Goal: Task Accomplishment & Management: Manage account settings

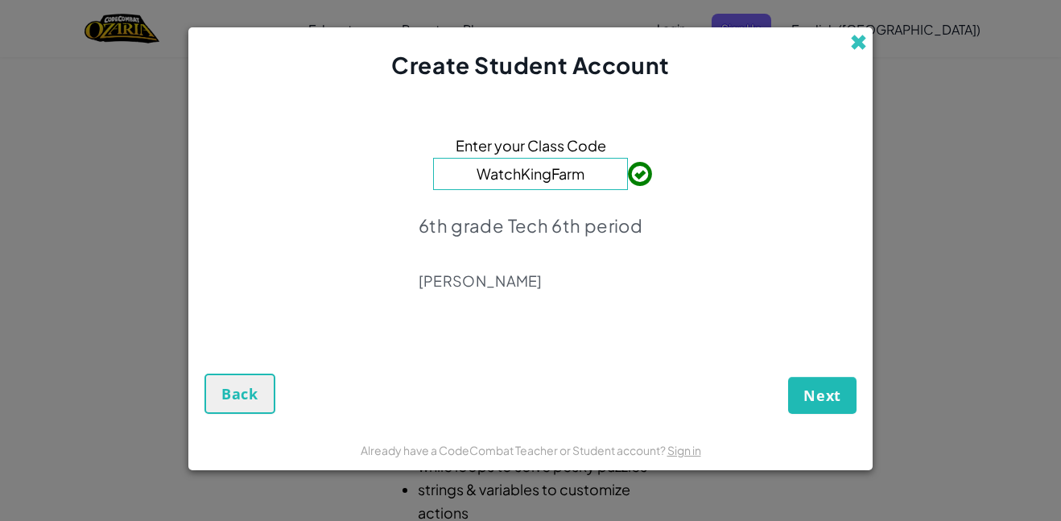
click at [856, 44] on span at bounding box center [858, 42] width 17 height 17
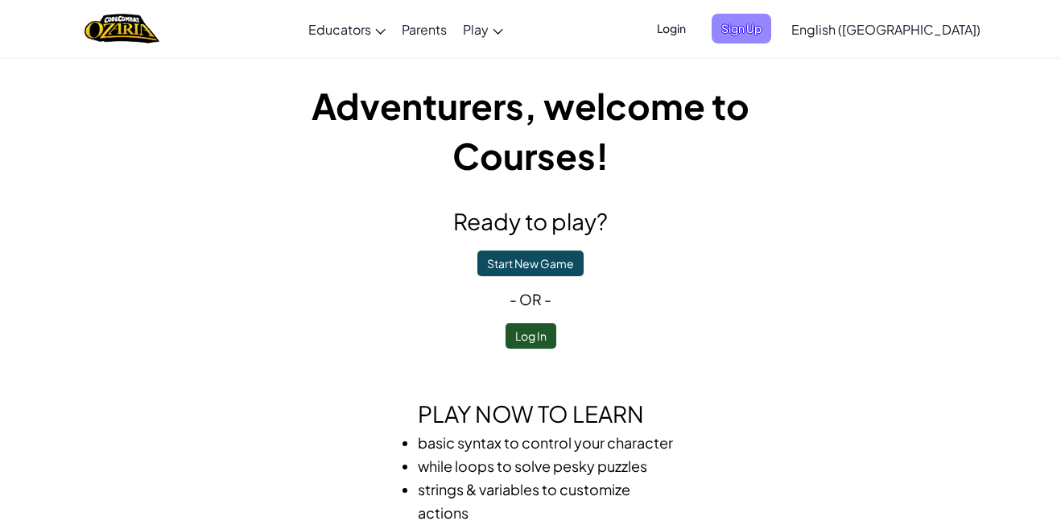
click at [771, 18] on span "Sign Up" at bounding box center [742, 29] width 60 height 30
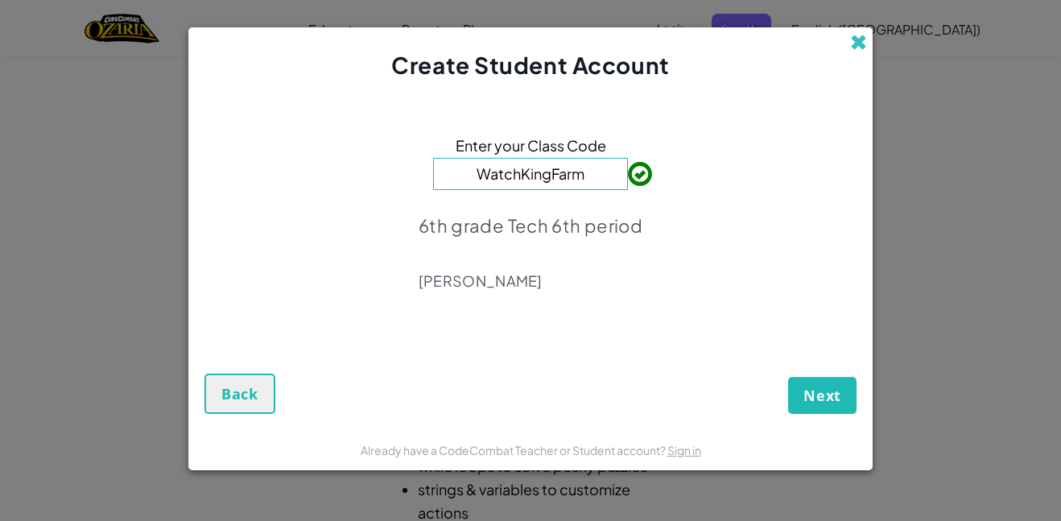
click at [857, 42] on span at bounding box center [858, 42] width 17 height 17
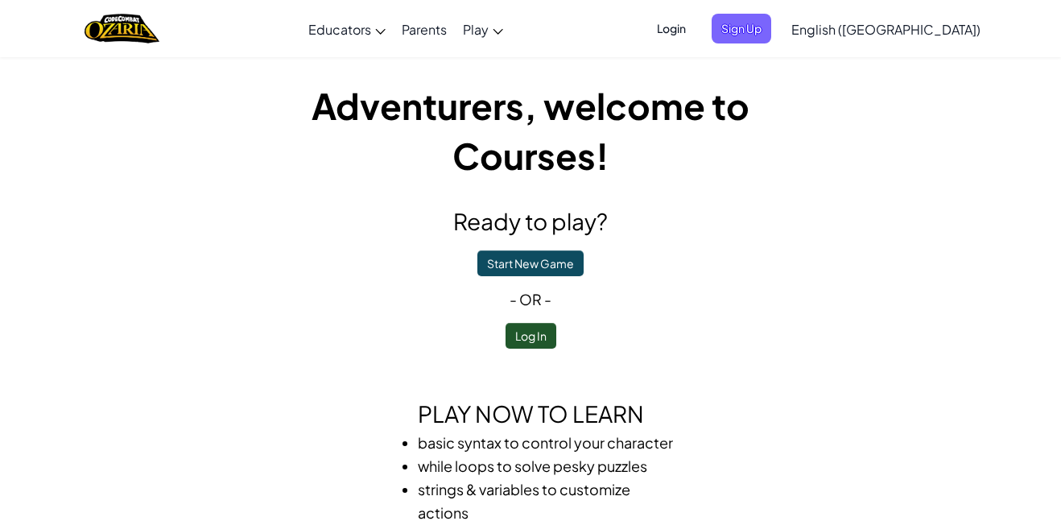
click at [696, 23] on span "Login" at bounding box center [671, 29] width 48 height 30
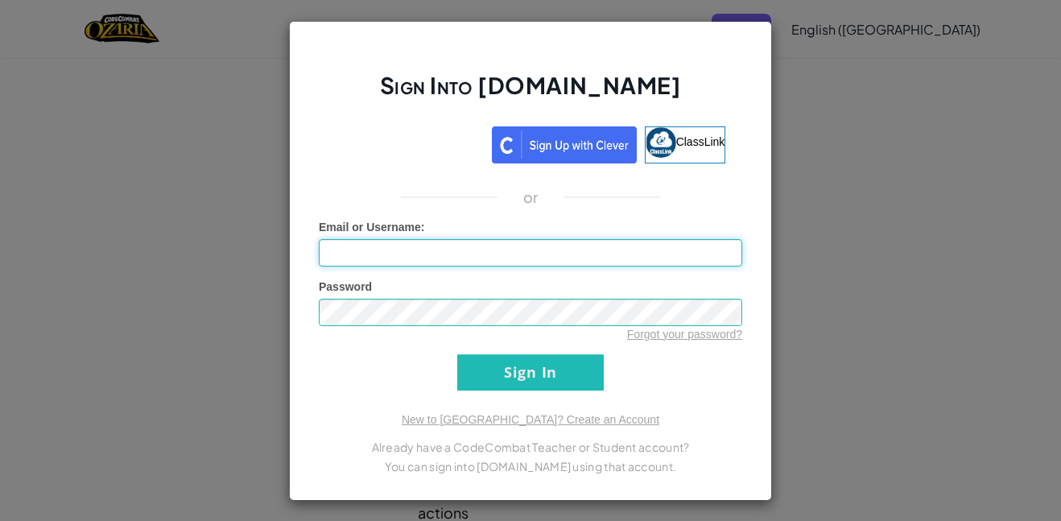
click at [589, 248] on input "Email or Username :" at bounding box center [531, 252] width 424 height 27
click at [546, 254] on input "Email or Username :" at bounding box center [531, 252] width 424 height 27
type input "h"
click at [688, 330] on link "Forgot your password?" at bounding box center [684, 334] width 115 height 13
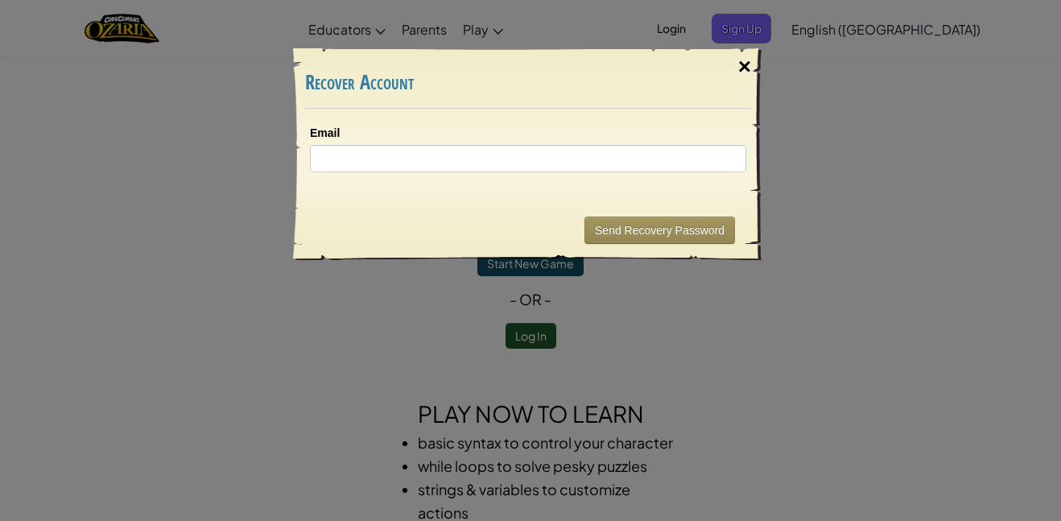
click at [739, 67] on div "×" at bounding box center [744, 66] width 37 height 47
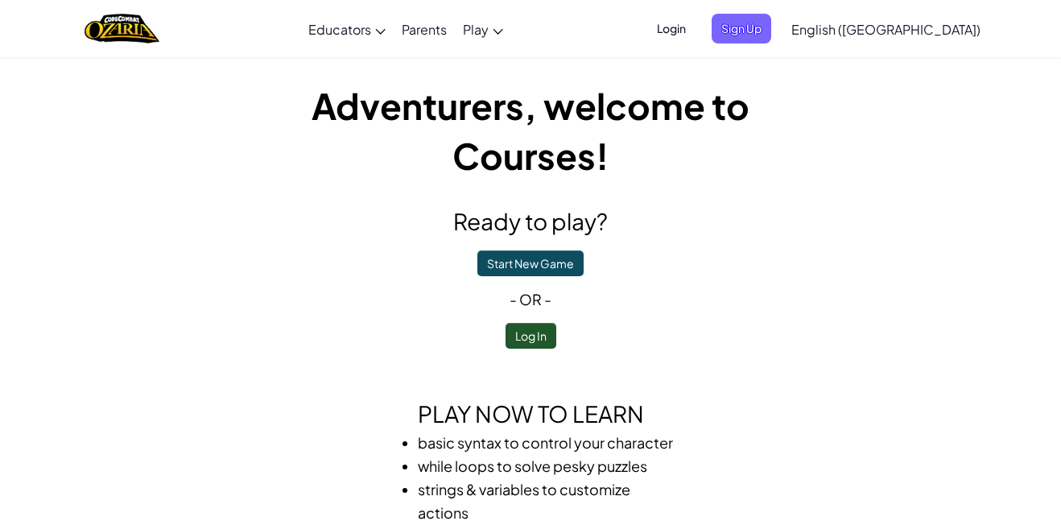
click at [696, 23] on span "Login" at bounding box center [671, 29] width 48 height 30
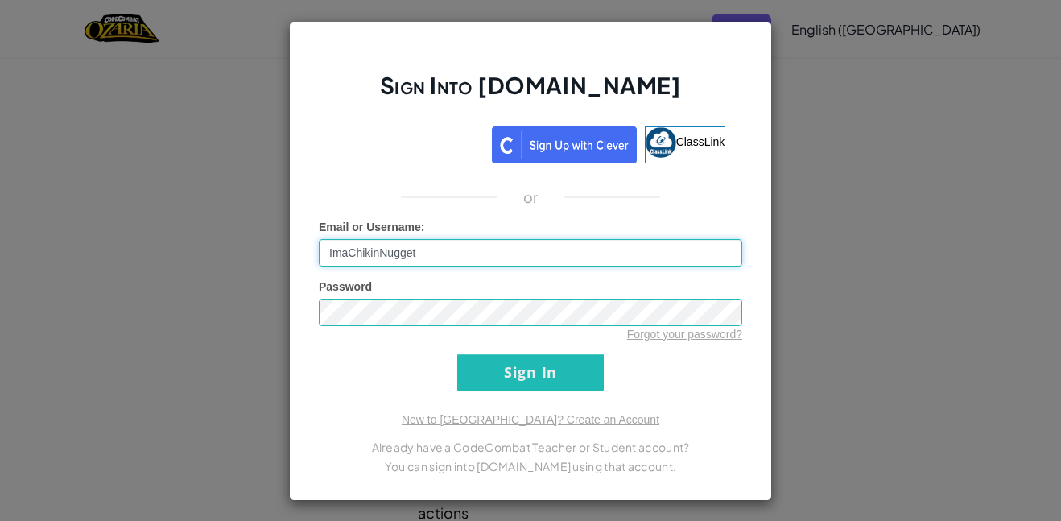
type input "ImaChikinNugget"
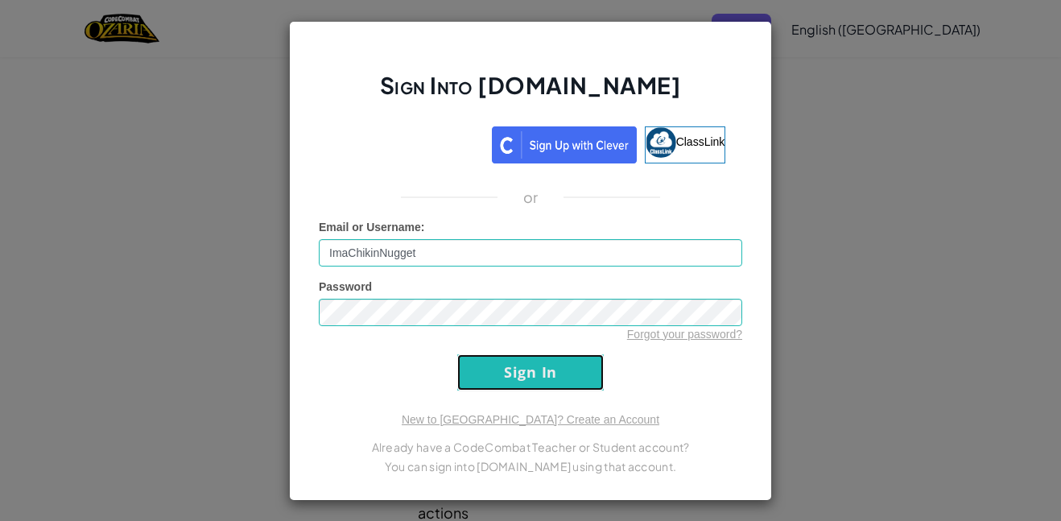
click at [558, 365] on input "Sign In" at bounding box center [530, 372] width 147 height 36
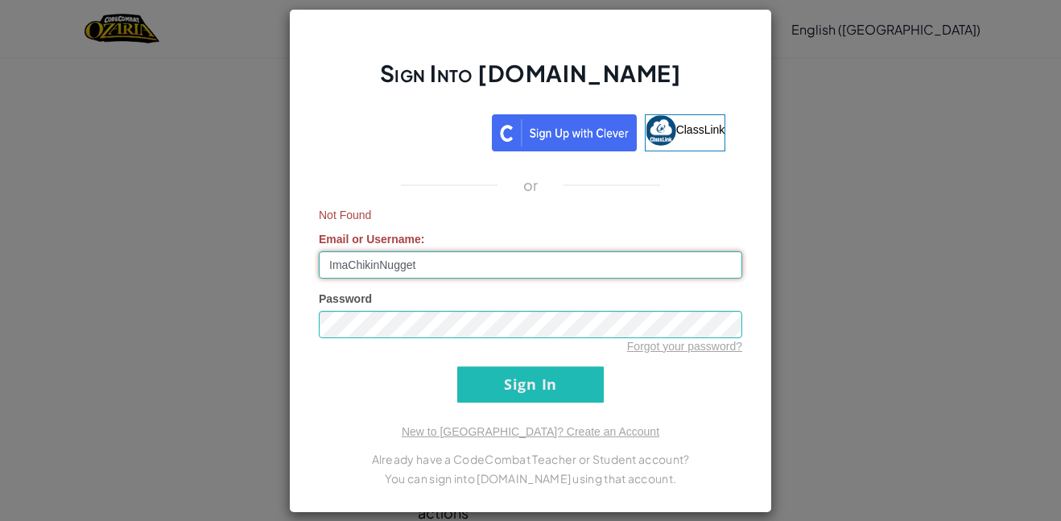
drag, startPoint x: 440, startPoint y: 265, endPoint x: 143, endPoint y: 254, distance: 296.5
click at [143, 254] on div "Sign Into [DOMAIN_NAME] ClassLink or Not Found Email or Username : ImaChikinNug…" at bounding box center [530, 260] width 1061 height 521
type input "[EMAIL_ADDRESS][DOMAIN_NAME]"
click at [489, 359] on form "Not Found Email or Username : [EMAIL_ADDRESS][DOMAIN_NAME] Password Forgot your…" at bounding box center [531, 305] width 424 height 196
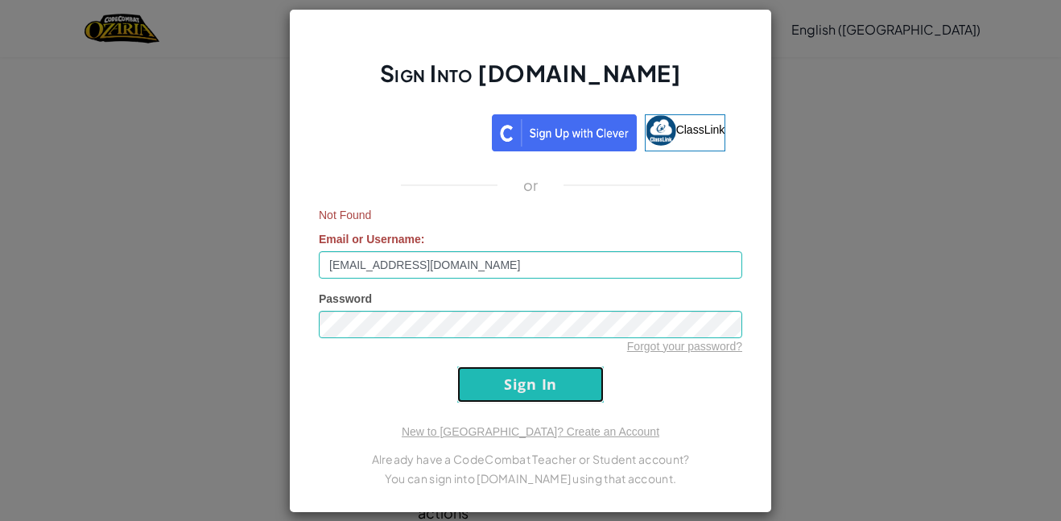
click at [498, 368] on input "Sign In" at bounding box center [530, 384] width 147 height 36
